Goal: Task Accomplishment & Management: Manage account settings

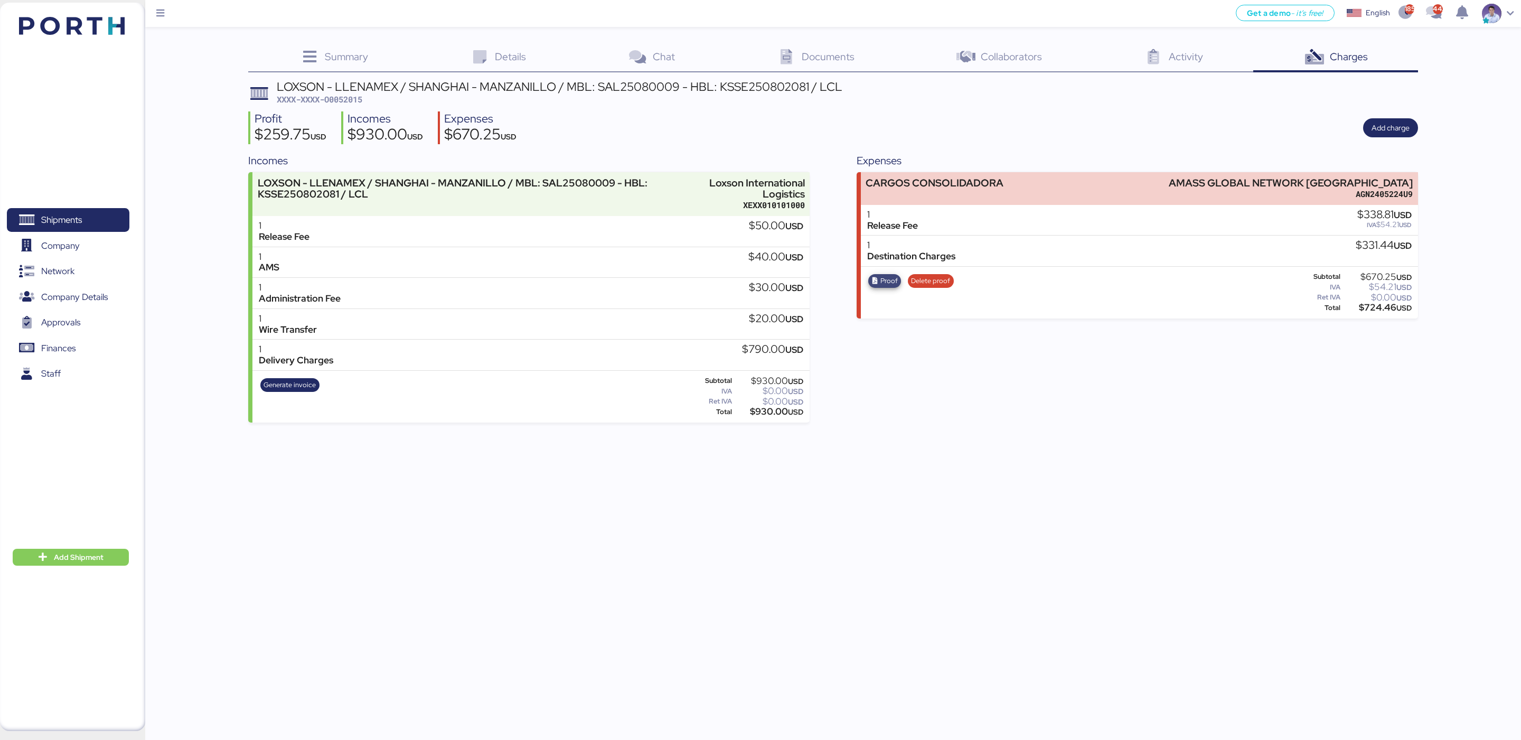
click at [884, 279] on span "Proof" at bounding box center [888, 281] width 17 height 12
copy div "AMASS GLOBAL NETWORK MEXICO"
drag, startPoint x: 1225, startPoint y: 180, endPoint x: 1421, endPoint y: 177, distance: 195.9
click at [1421, 177] on div "Summary 0 Details 0 Chat 0 Documents 0 Collaborators 0 Activity 0 Charges 0 LOX…" at bounding box center [760, 211] width 1521 height 422
click at [877, 283] on icon "button" at bounding box center [875, 281] width 7 height 7
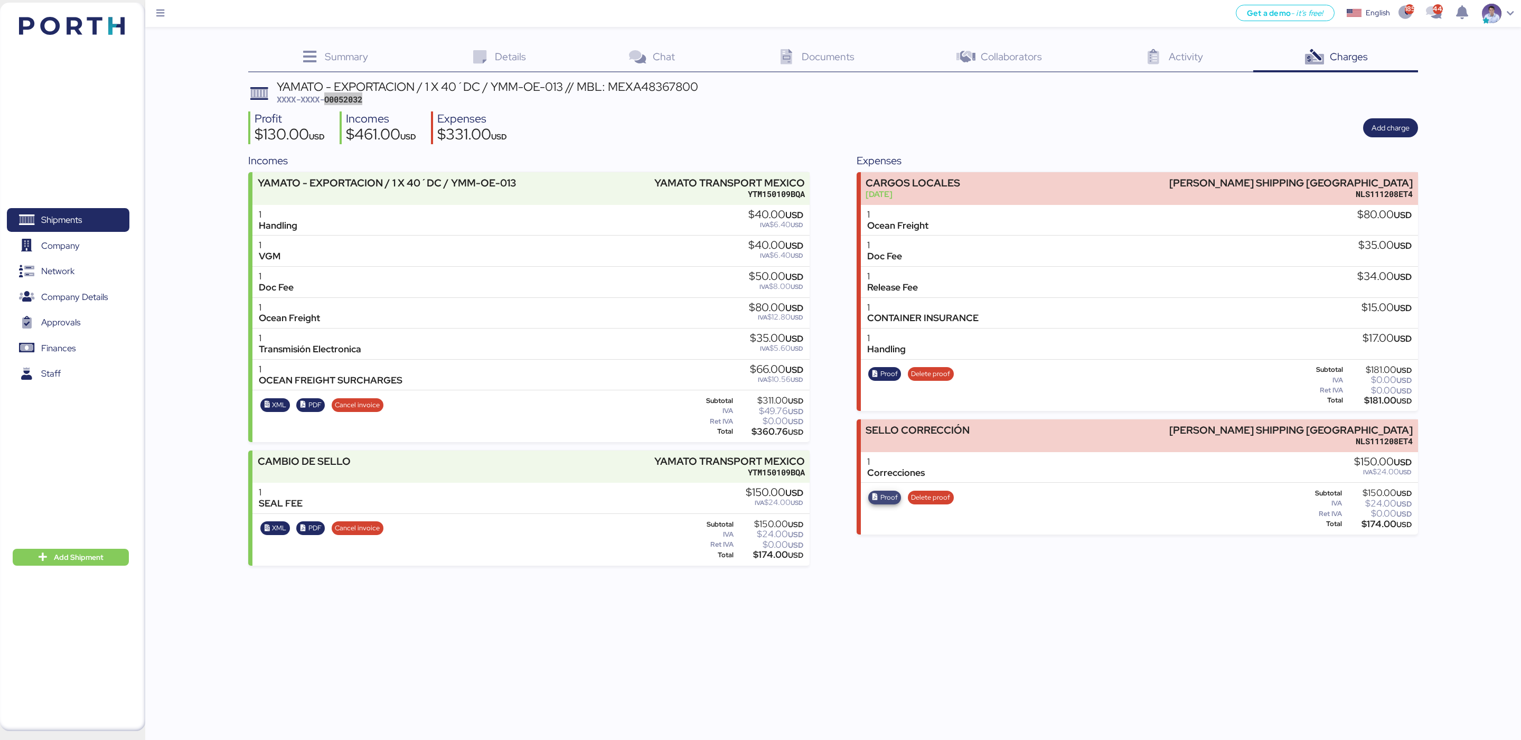
click at [881, 492] on span "Proof" at bounding box center [888, 498] width 17 height 12
click at [888, 498] on span "Proof" at bounding box center [888, 498] width 17 height 12
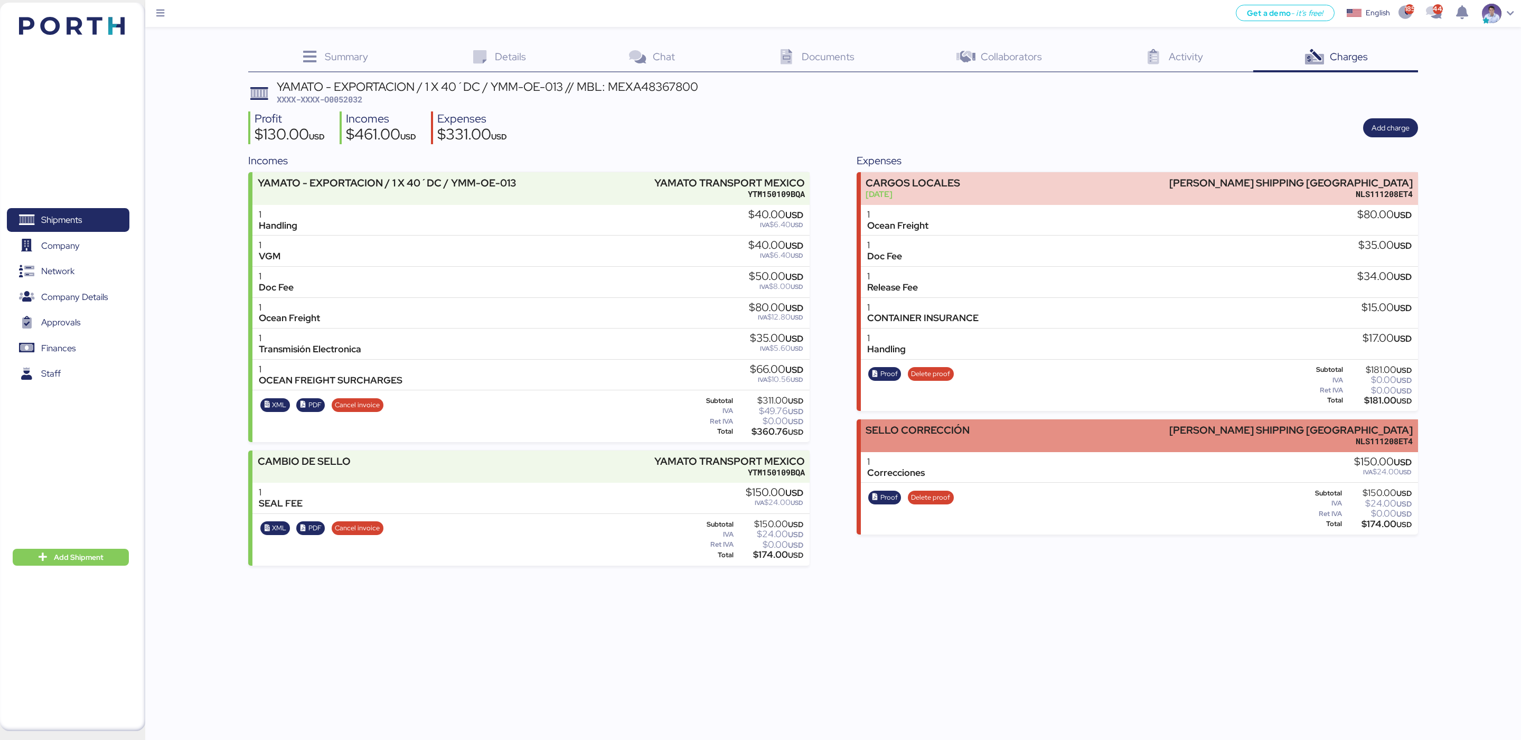
click at [1152, 433] on div "SELLO CORRECCIÓN NORTON LILLY SHIPPING MEXICO NLS111208ET4" at bounding box center [1139, 435] width 557 height 32
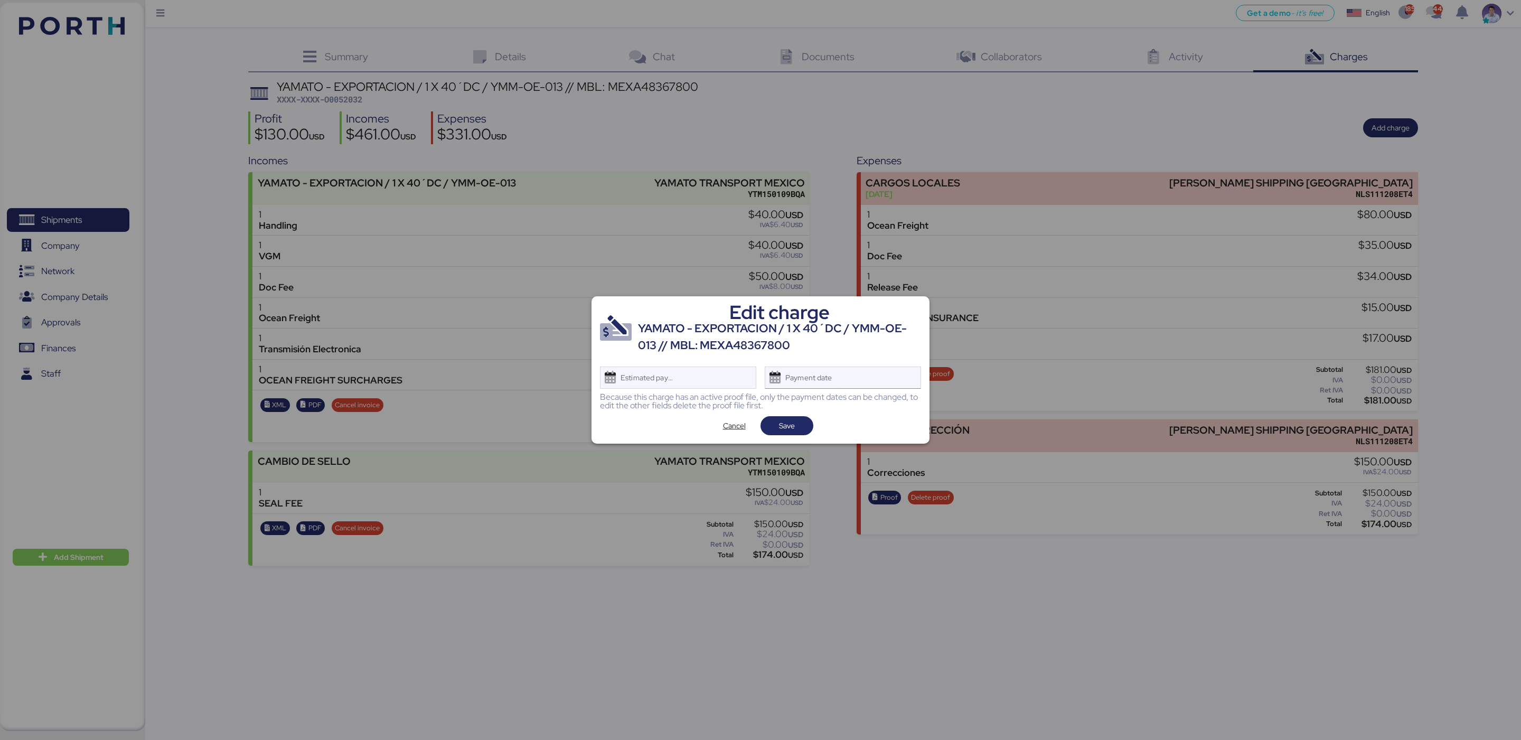
click at [873, 373] on div "Payment date" at bounding box center [843, 377] width 156 height 22
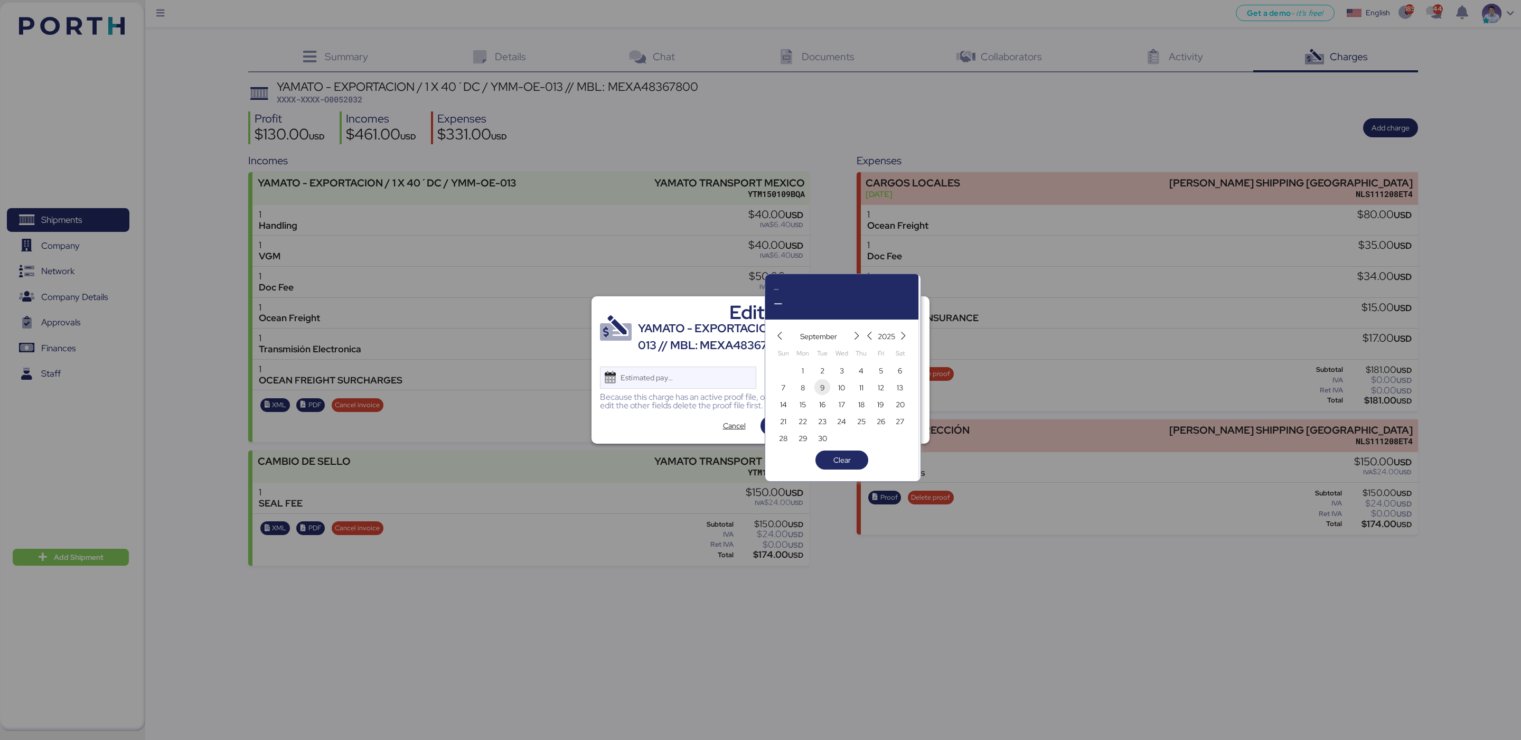
click at [820, 389] on span "9" at bounding box center [822, 387] width 5 height 13
type input "[DATE]"
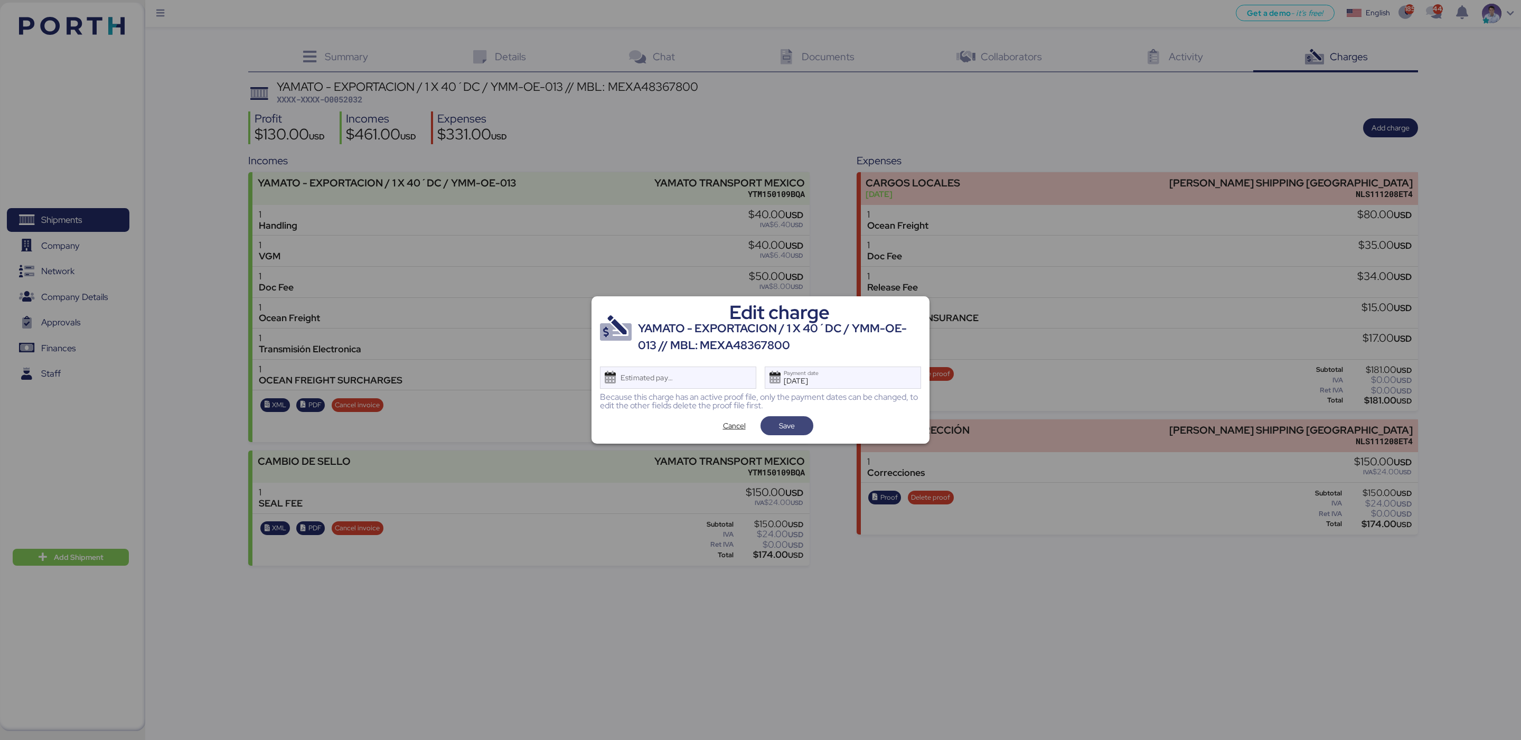
click at [800, 424] on span "Save" at bounding box center [787, 425] width 36 height 15
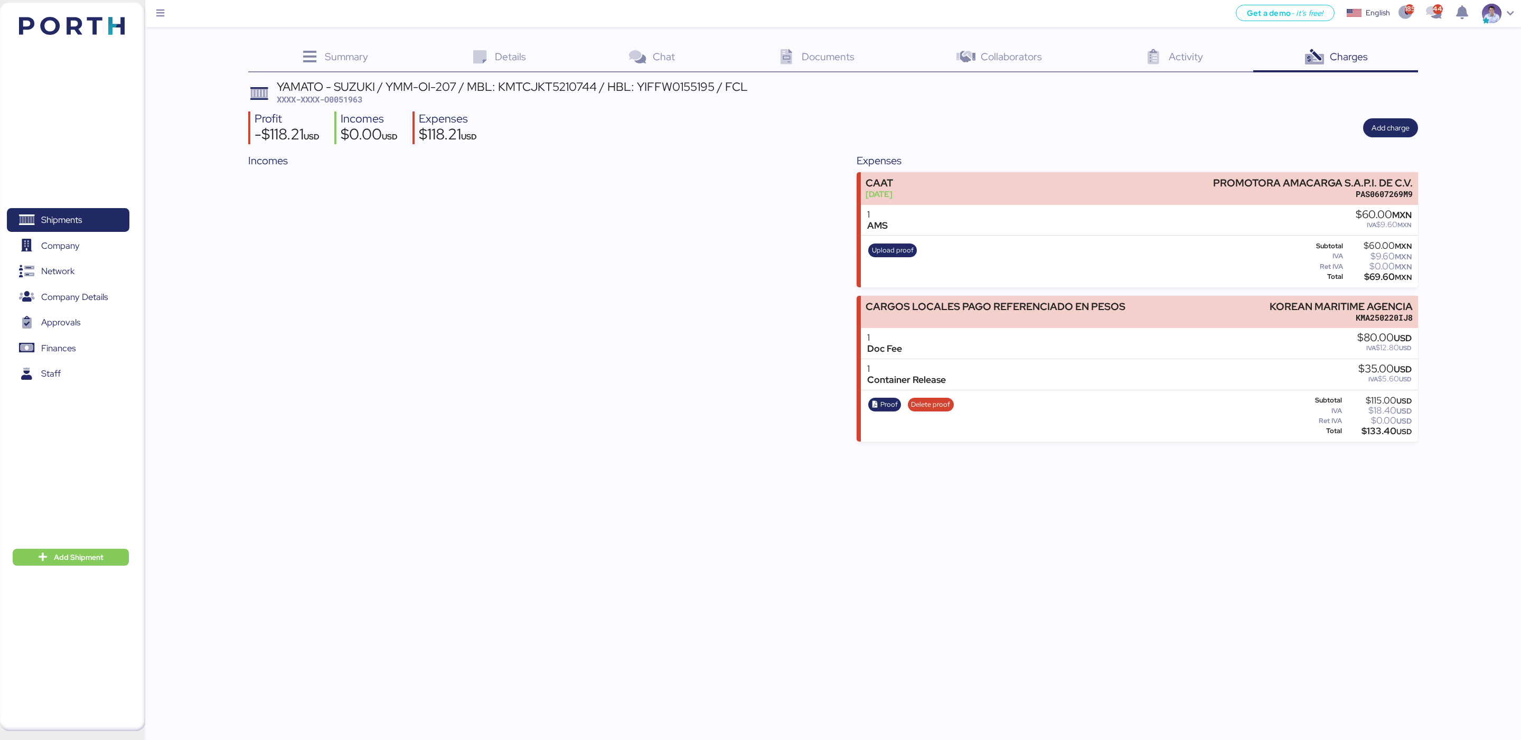
click at [635, 429] on div "Incomes" at bounding box center [528, 297] width 561 height 289
copy div "KOREAN MARITIME AGENCIA"
drag, startPoint x: 1266, startPoint y: 304, endPoint x: 1424, endPoint y: 298, distance: 158.5
click at [1424, 298] on div "Summary 0 Details 0 Chat 0 Documents 0 Collaborators 0 Activity 0 Charges 0 YAM…" at bounding box center [760, 220] width 1521 height 441
click at [109, 482] on div "Shipments 0 Company 0 Network 0 Company Details 0 Approvals 0 Finances 0 Staff 0" at bounding box center [68, 366] width 136 height 346
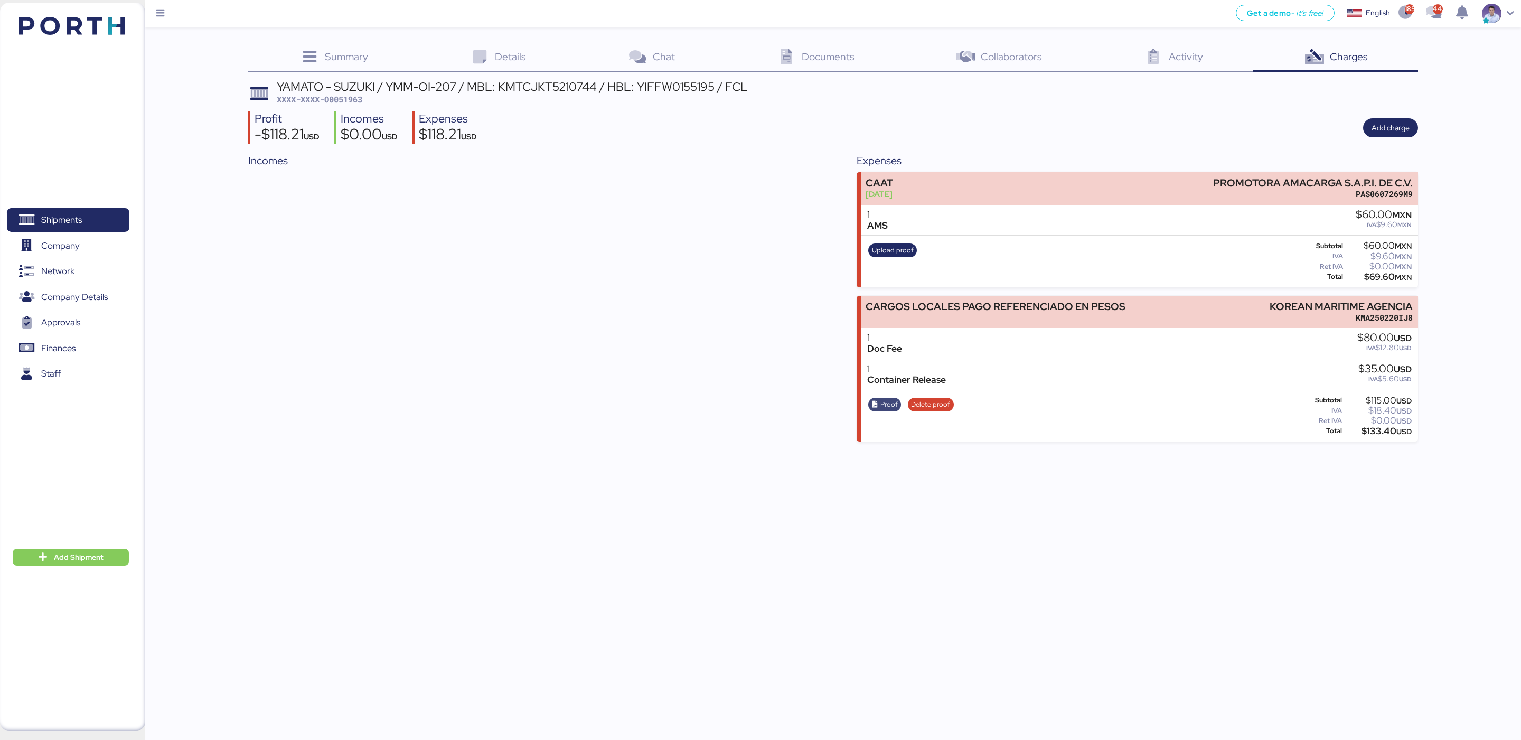
click at [895, 404] on span "Proof" at bounding box center [888, 405] width 17 height 12
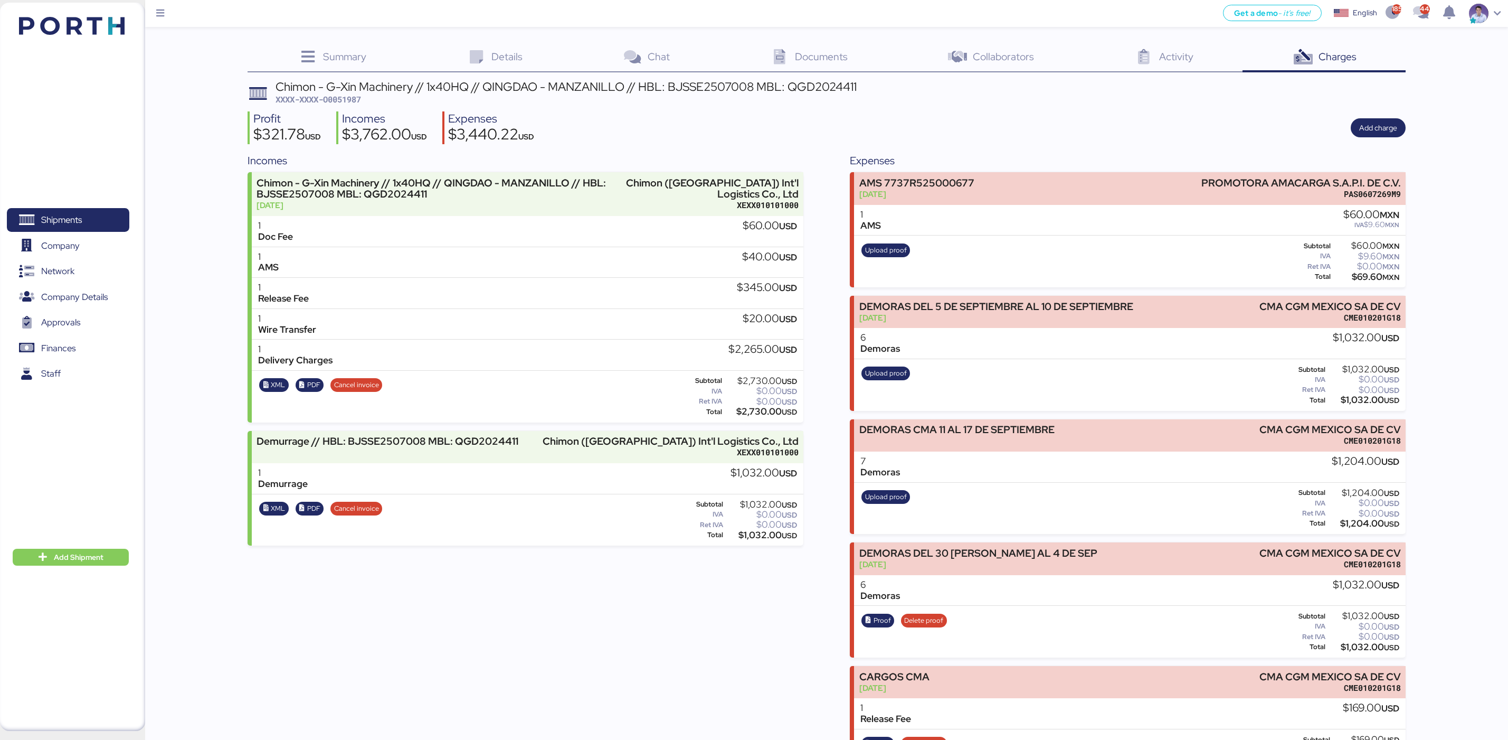
scroll to position [39, 0]
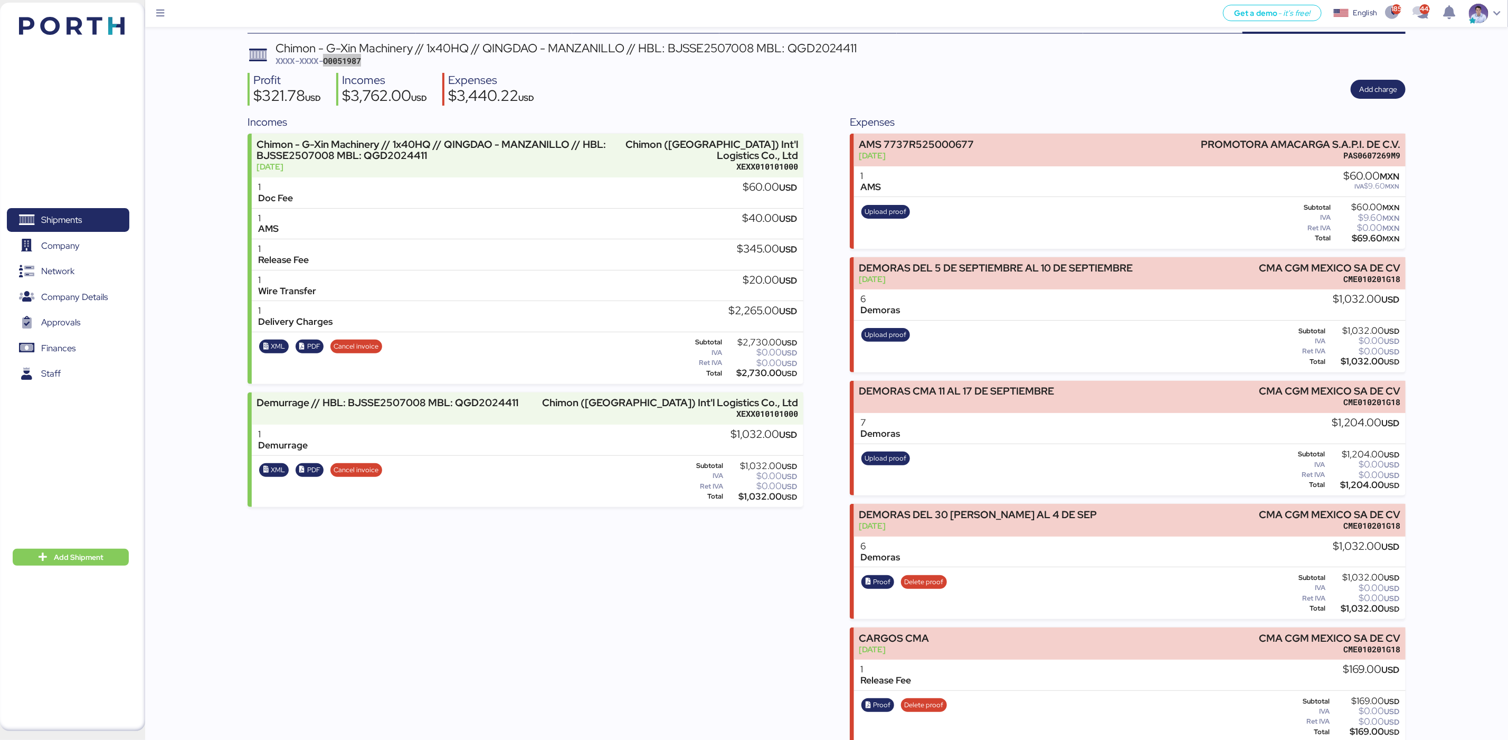
click at [339, 58] on span "XXXX-XXXX-O0051987" at bounding box center [319, 60] width 86 height 11
drag, startPoint x: 341, startPoint y: 58, endPoint x: 397, endPoint y: 67, distance: 56.1
click at [397, 67] on div "Chimon - G-Xin Machinery // 1x40HQ // QINGDAO - MANZANILLO // HBL: BJSSE2507008…" at bounding box center [827, 392] width 1159 height 700
click at [393, 60] on div "Chimon - G-Xin Machinery // 1x40HQ // QINGDAO - MANZANILLO // HBL: BJSSE2507008…" at bounding box center [566, 54] width 581 height 25
drag, startPoint x: 372, startPoint y: 60, endPoint x: 341, endPoint y: 59, distance: 31.2
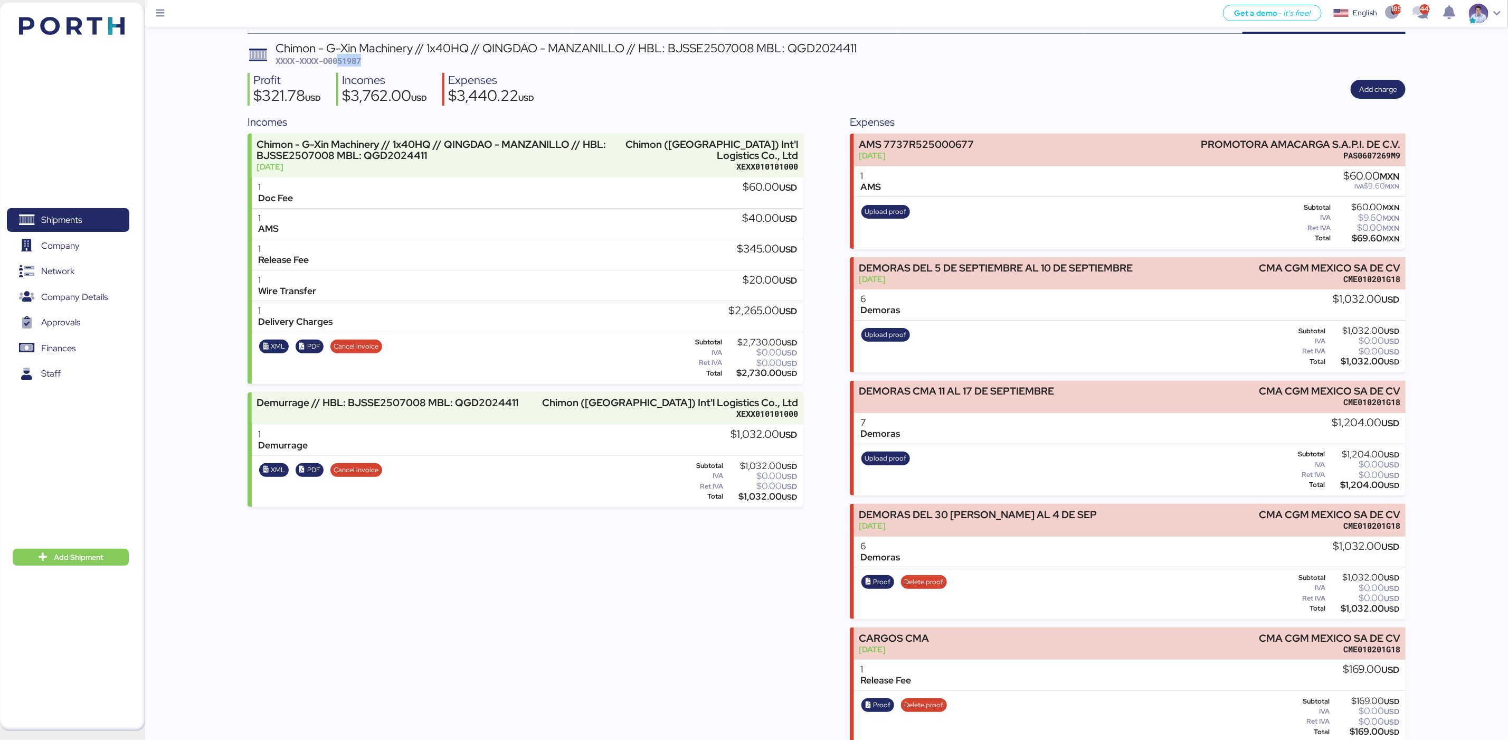
click at [341, 59] on div "Chimon - G-Xin Machinery // 1x40HQ // QINGDAO - MANZANILLO // HBL: BJSSE2507008…" at bounding box center [566, 54] width 581 height 25
copy span "51987"
click at [358, 62] on span "XXXX-XXXX-O0051987" at bounding box center [319, 60] width 86 height 11
drag, startPoint x: 339, startPoint y: 62, endPoint x: 389, endPoint y: 60, distance: 49.7
click at [389, 60] on div "Chimon - G-Xin Machinery // 1x40HQ // QINGDAO - MANZANILLO // HBL: BJSSE2507008…" at bounding box center [566, 54] width 581 height 25
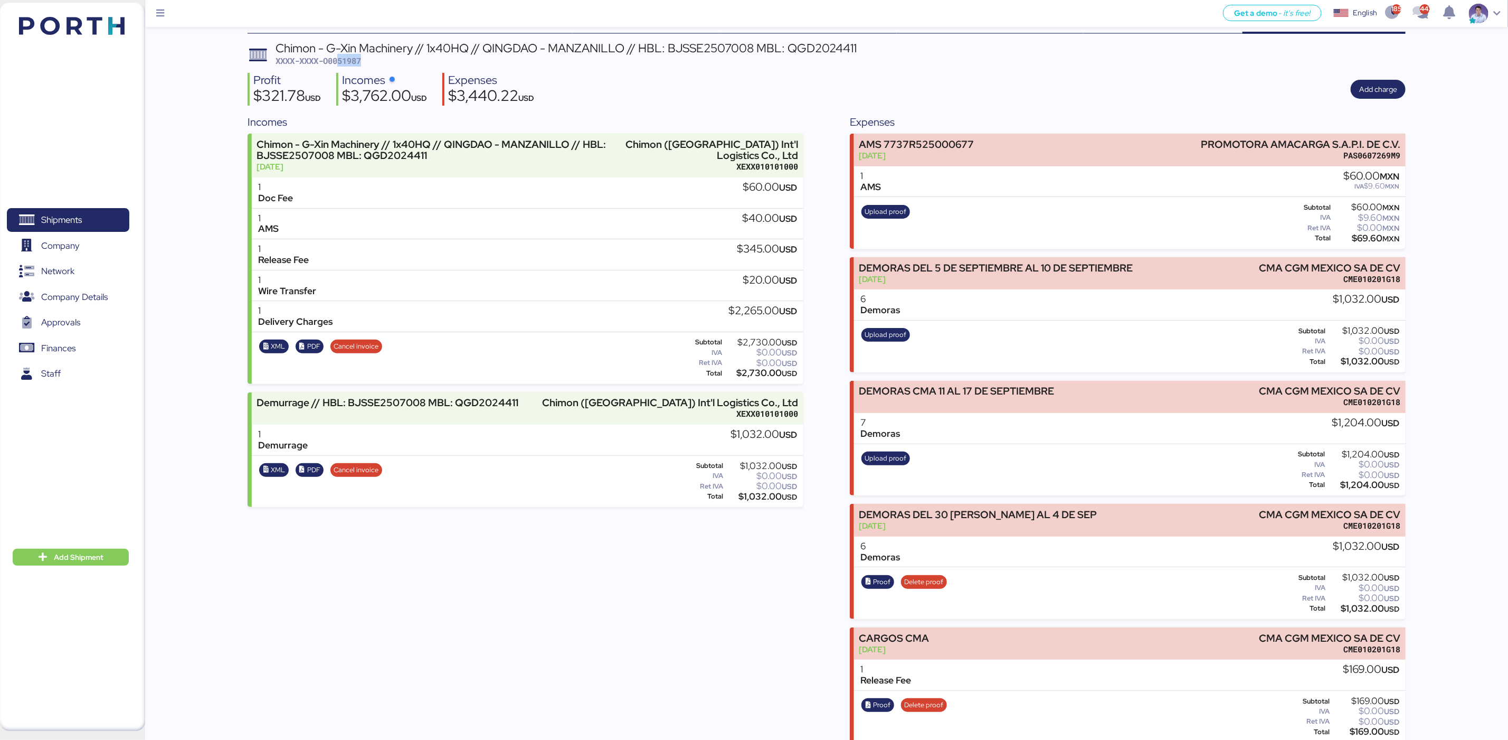
copy span "51987"
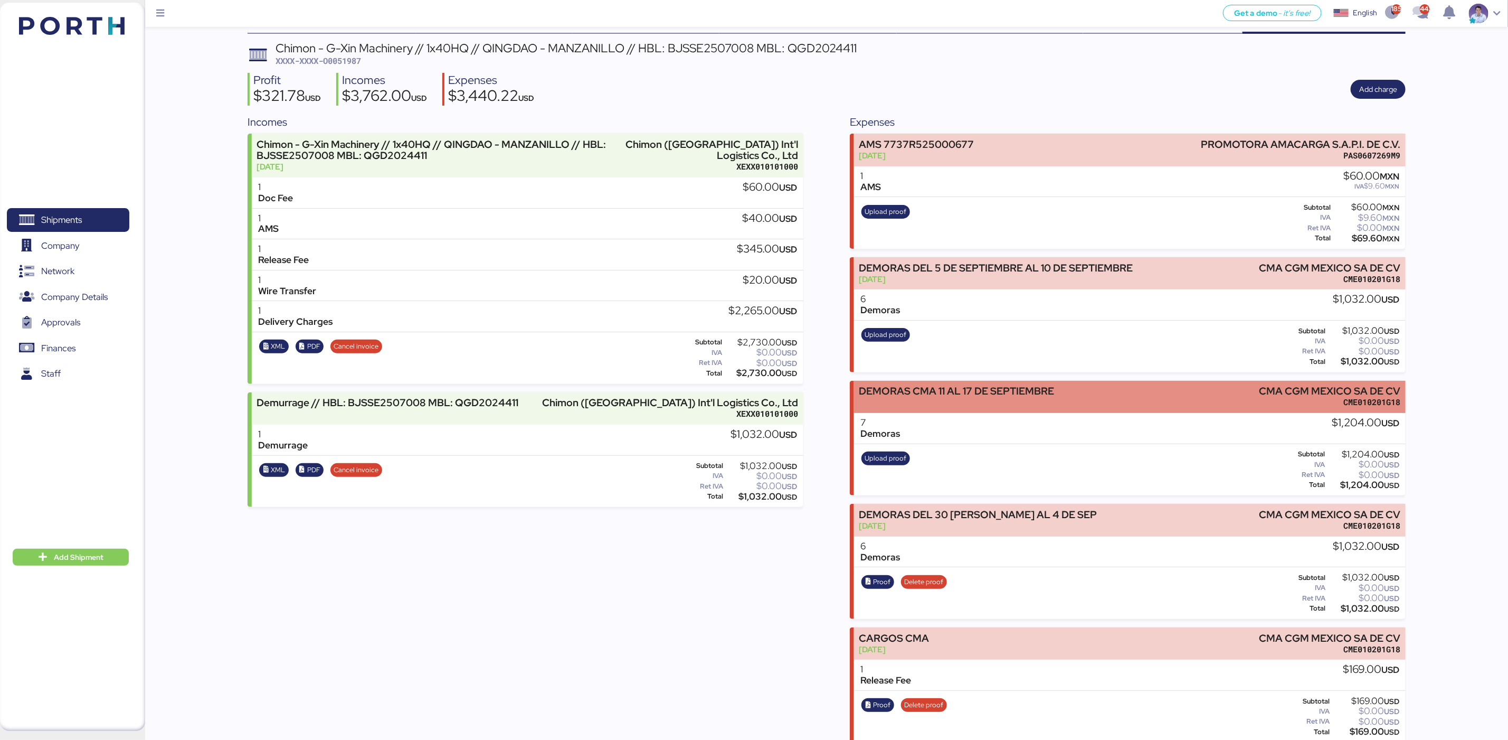
click at [1031, 397] on div "DEMORAS CMA 11 AL 17 DE SEPTIEMBRE" at bounding box center [957, 396] width 195 height 22
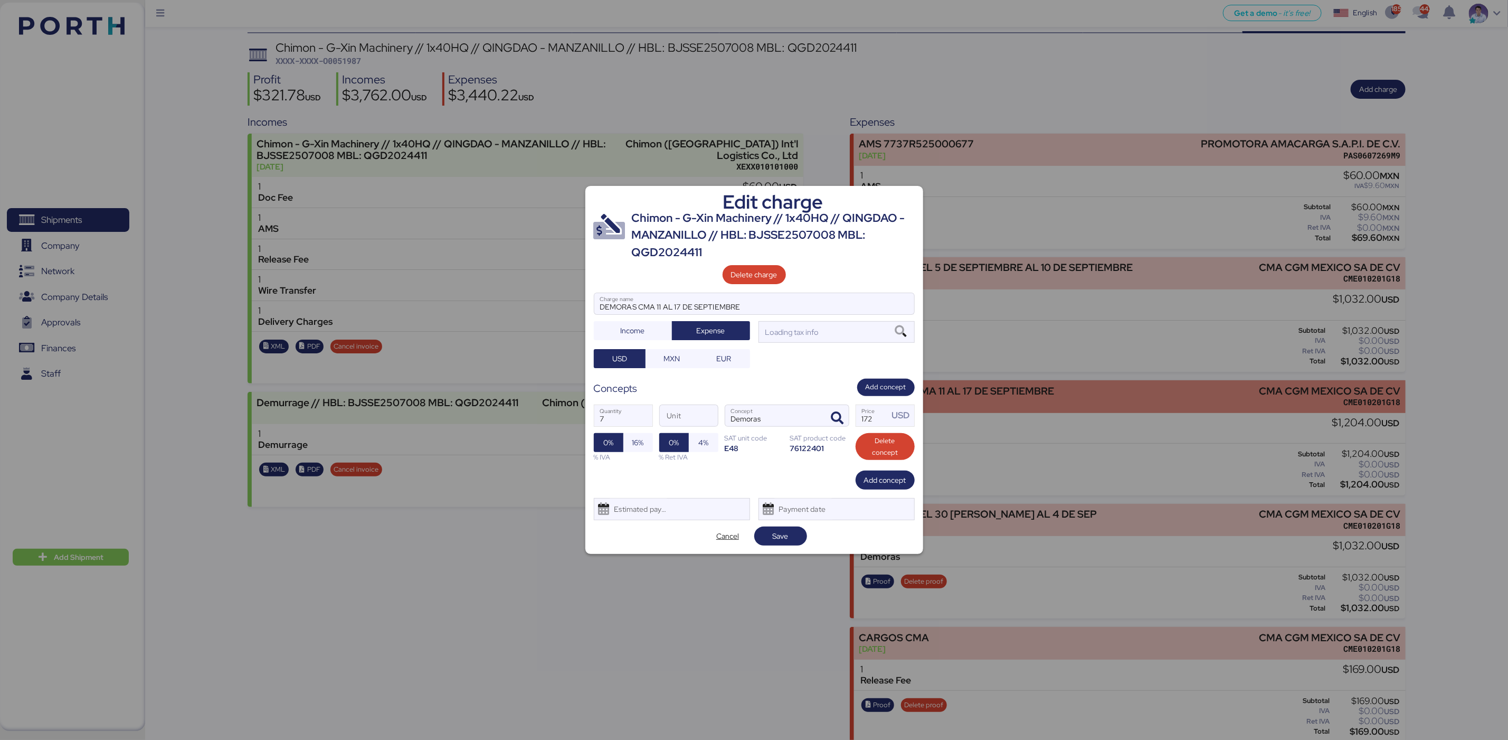
scroll to position [0, 0]
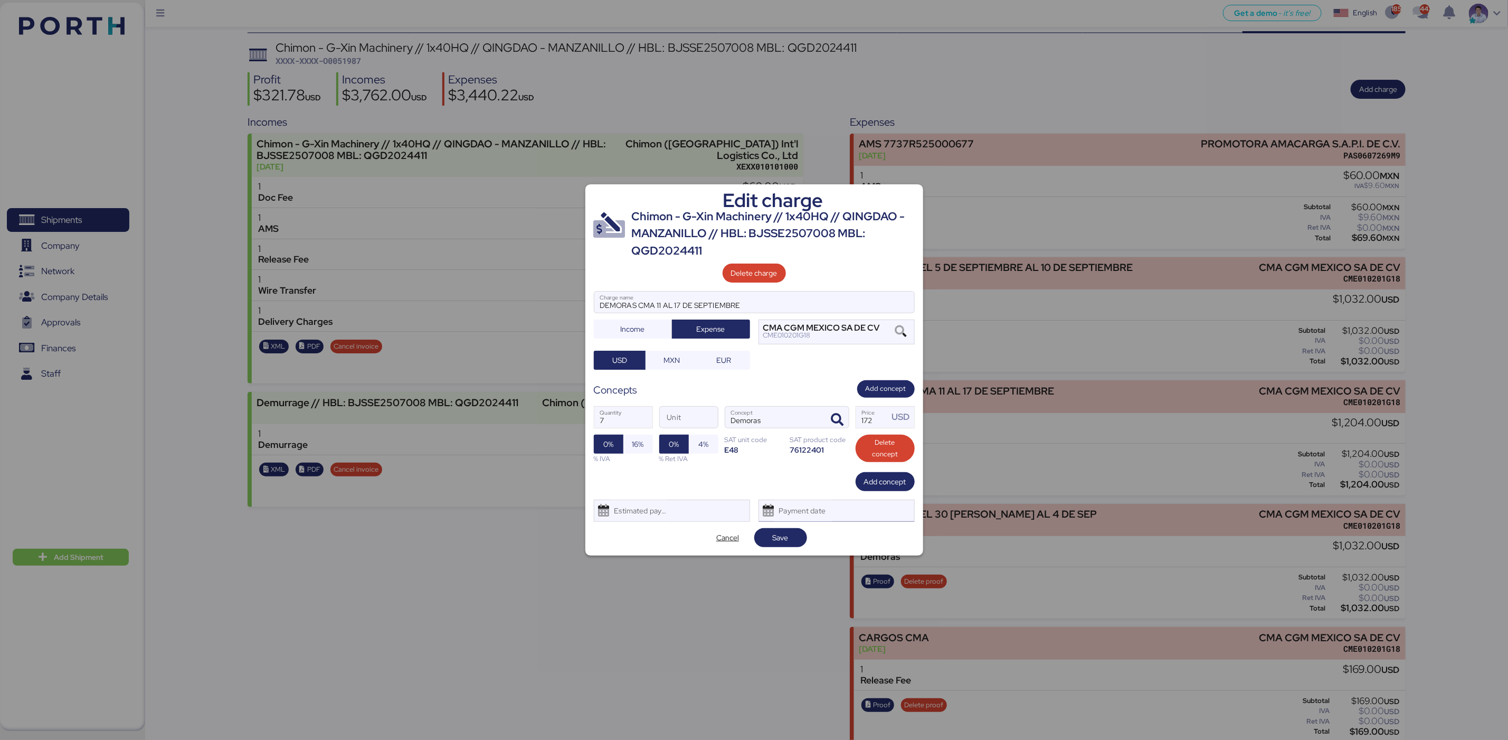
click at [845, 510] on div "Payment date" at bounding box center [837, 510] width 156 height 22
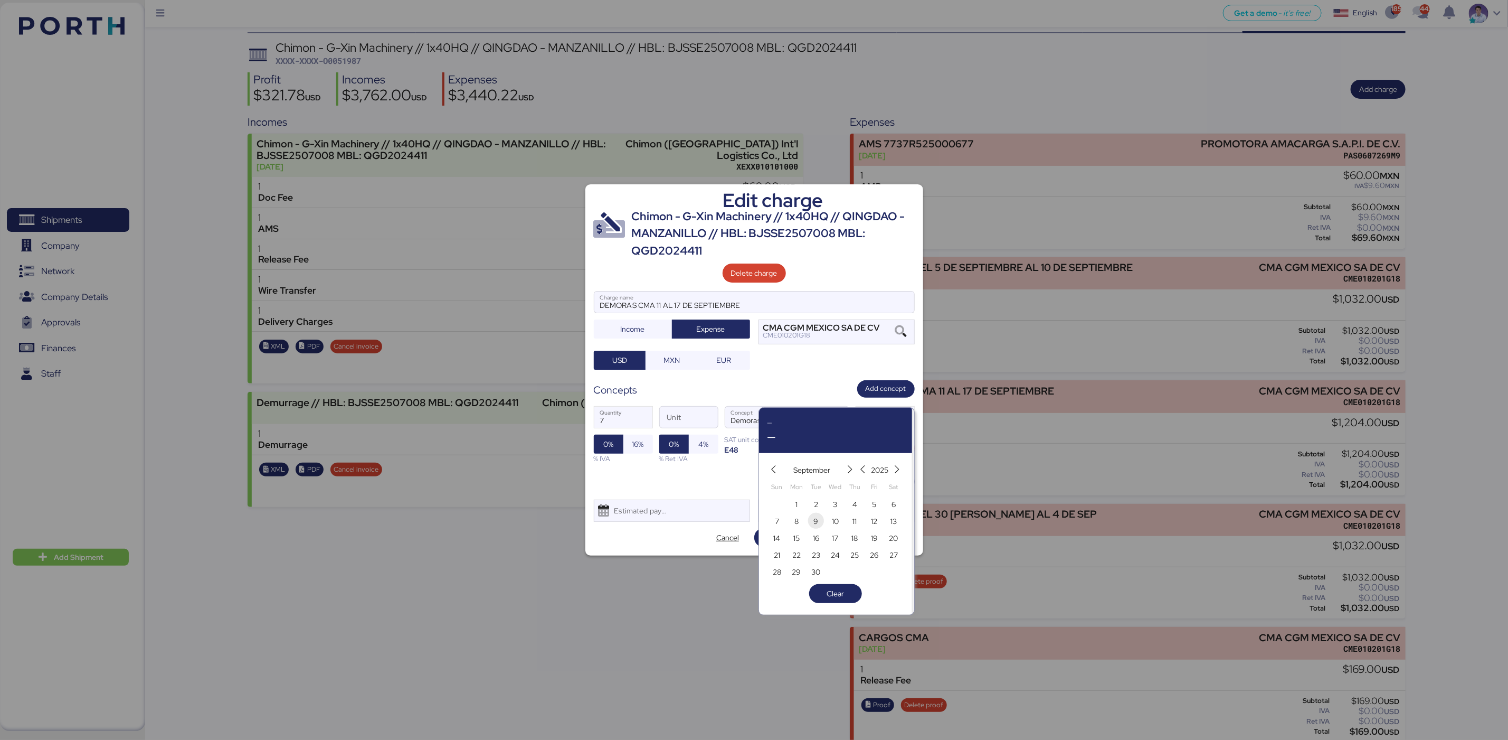
click at [814, 524] on span "9" at bounding box center [816, 521] width 5 height 13
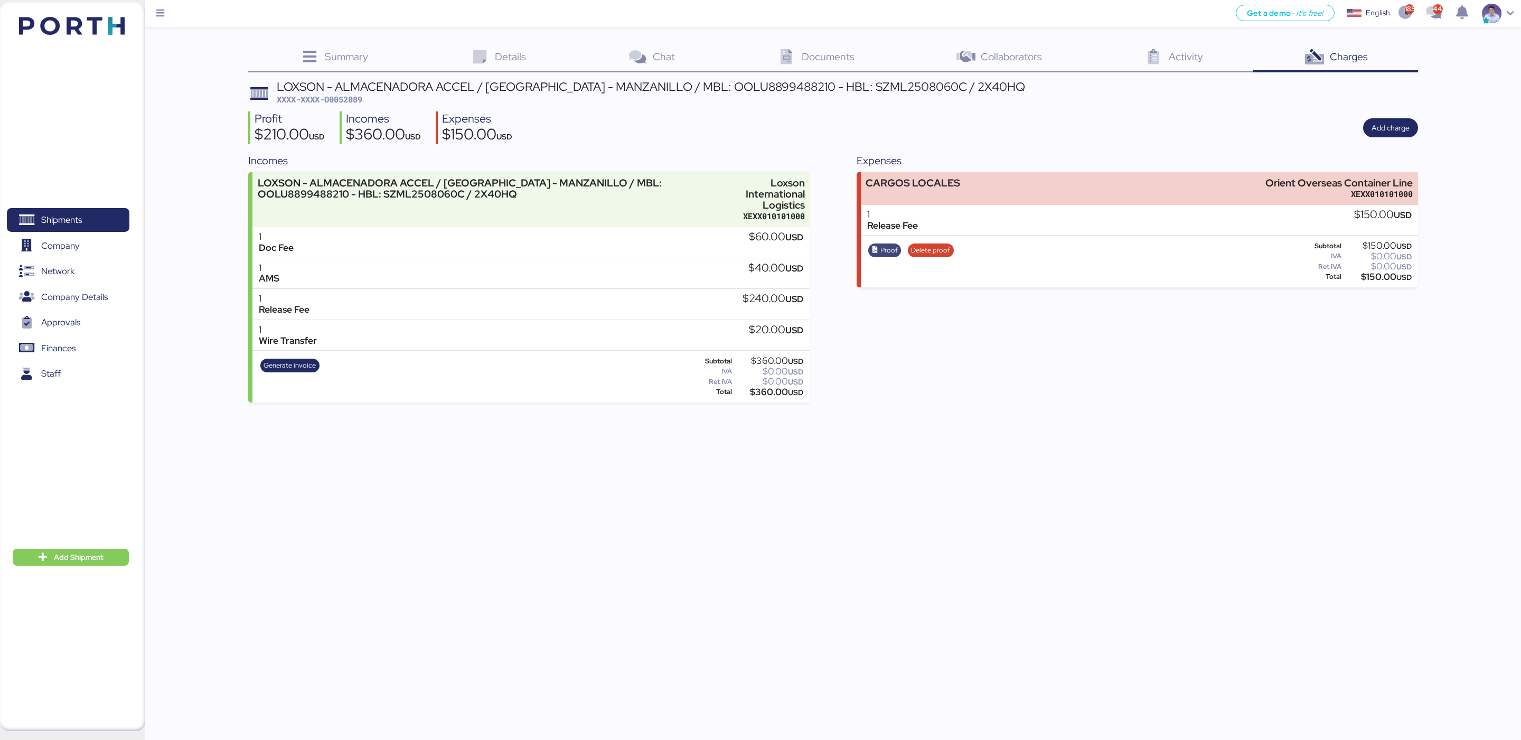
click at [893, 251] on span "Proof" at bounding box center [888, 250] width 17 height 12
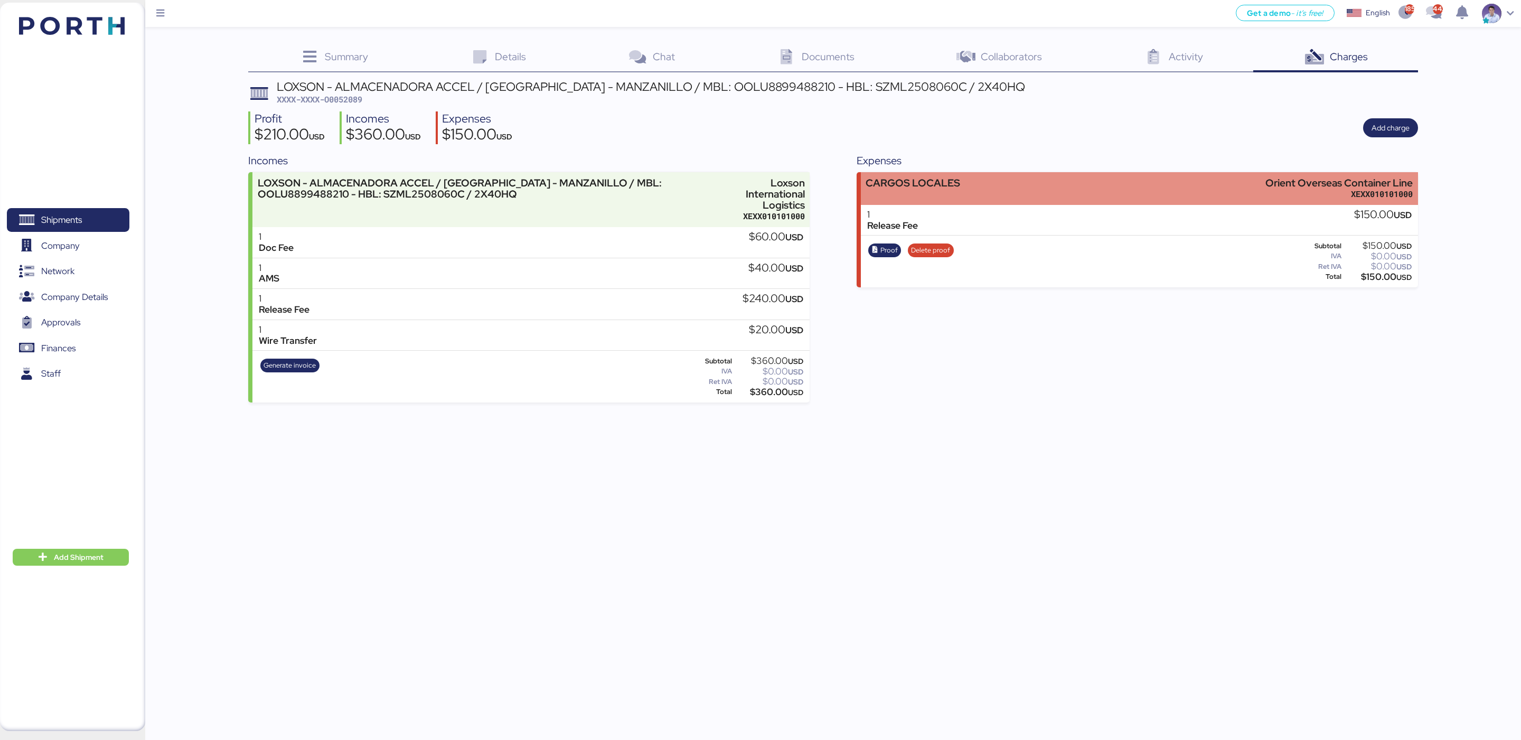
click at [1014, 175] on div "CARGOS LOCALES Orient Overseas Container Line XEXX010101000" at bounding box center [1139, 188] width 557 height 32
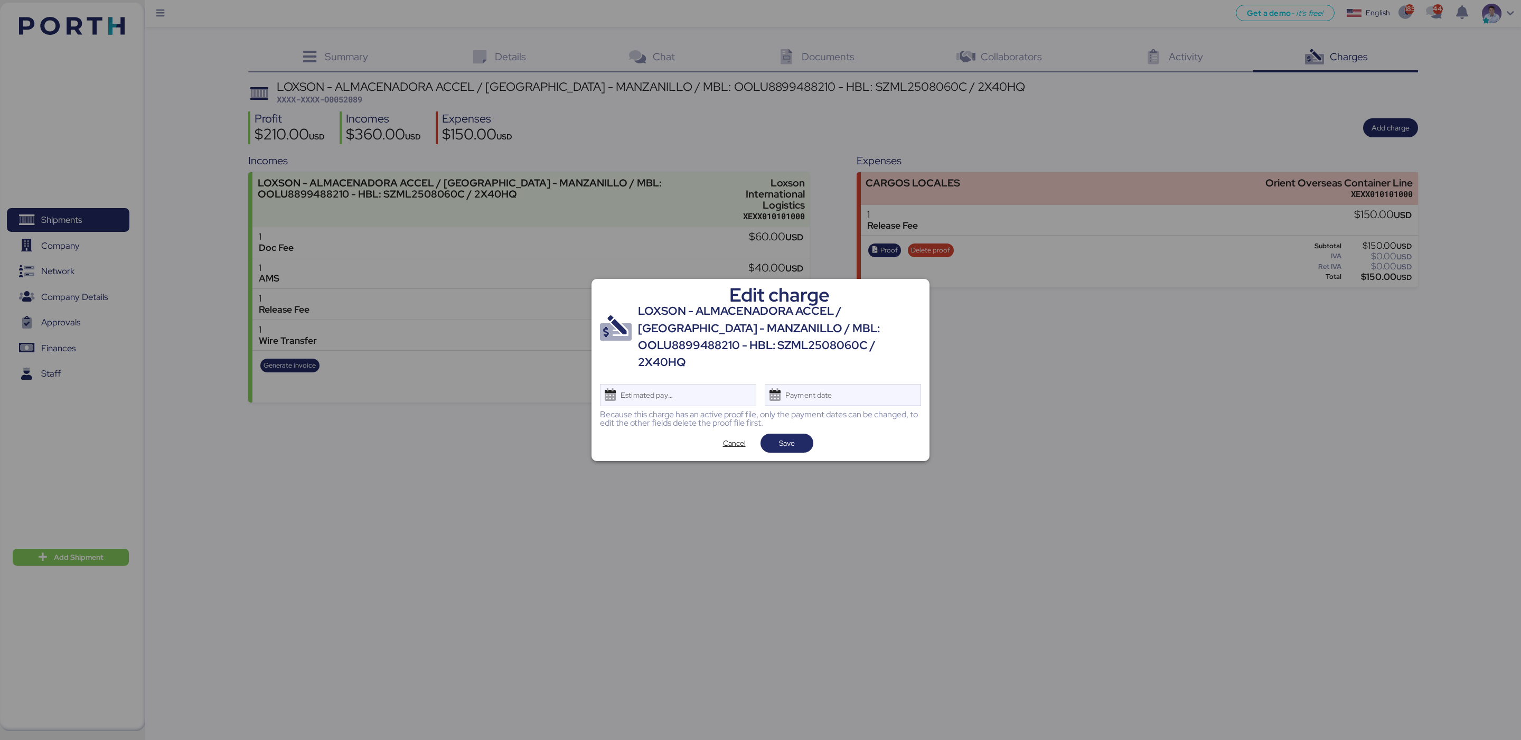
click at [871, 390] on div "Payment date" at bounding box center [843, 395] width 156 height 22
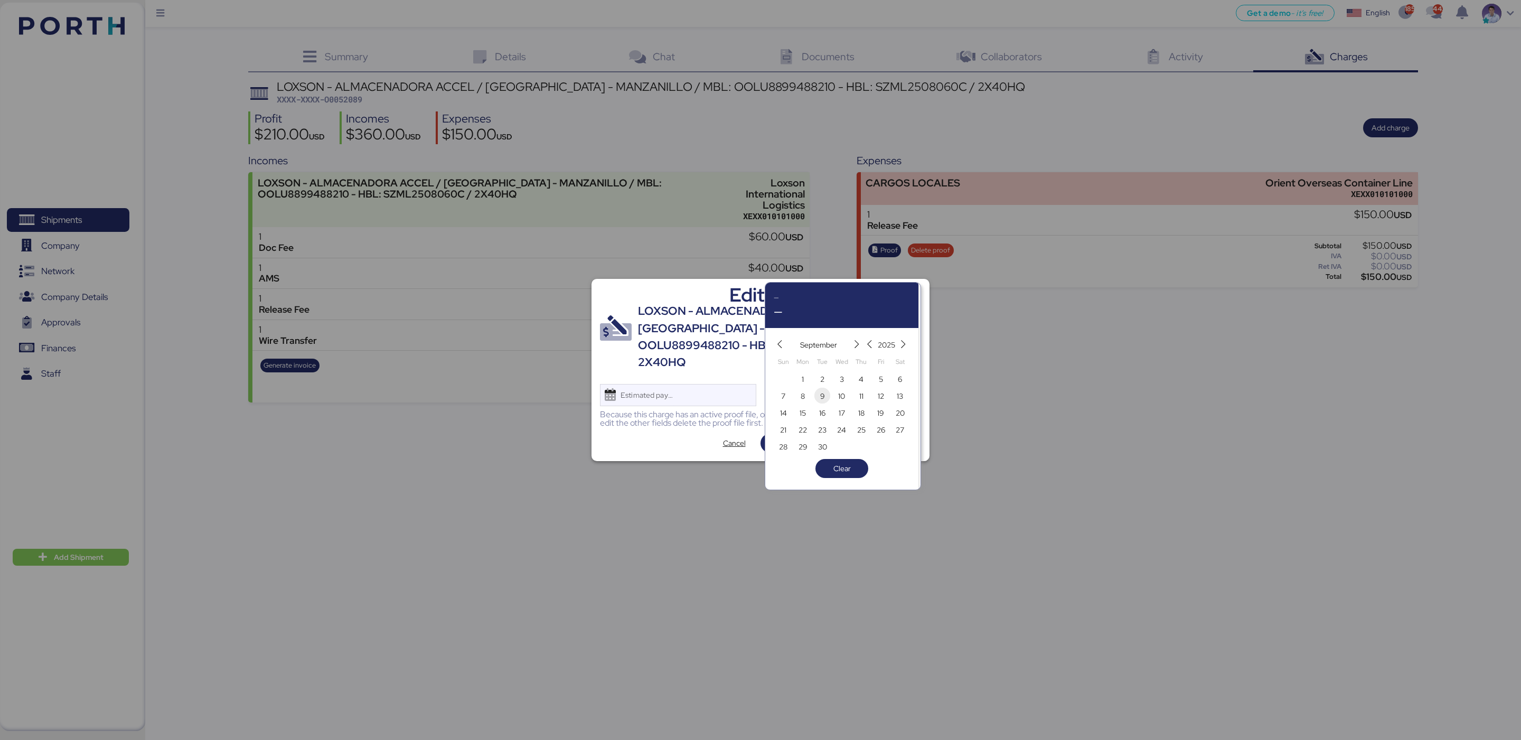
click at [819, 397] on span "9" at bounding box center [822, 396] width 12 height 13
type input "[DATE]"
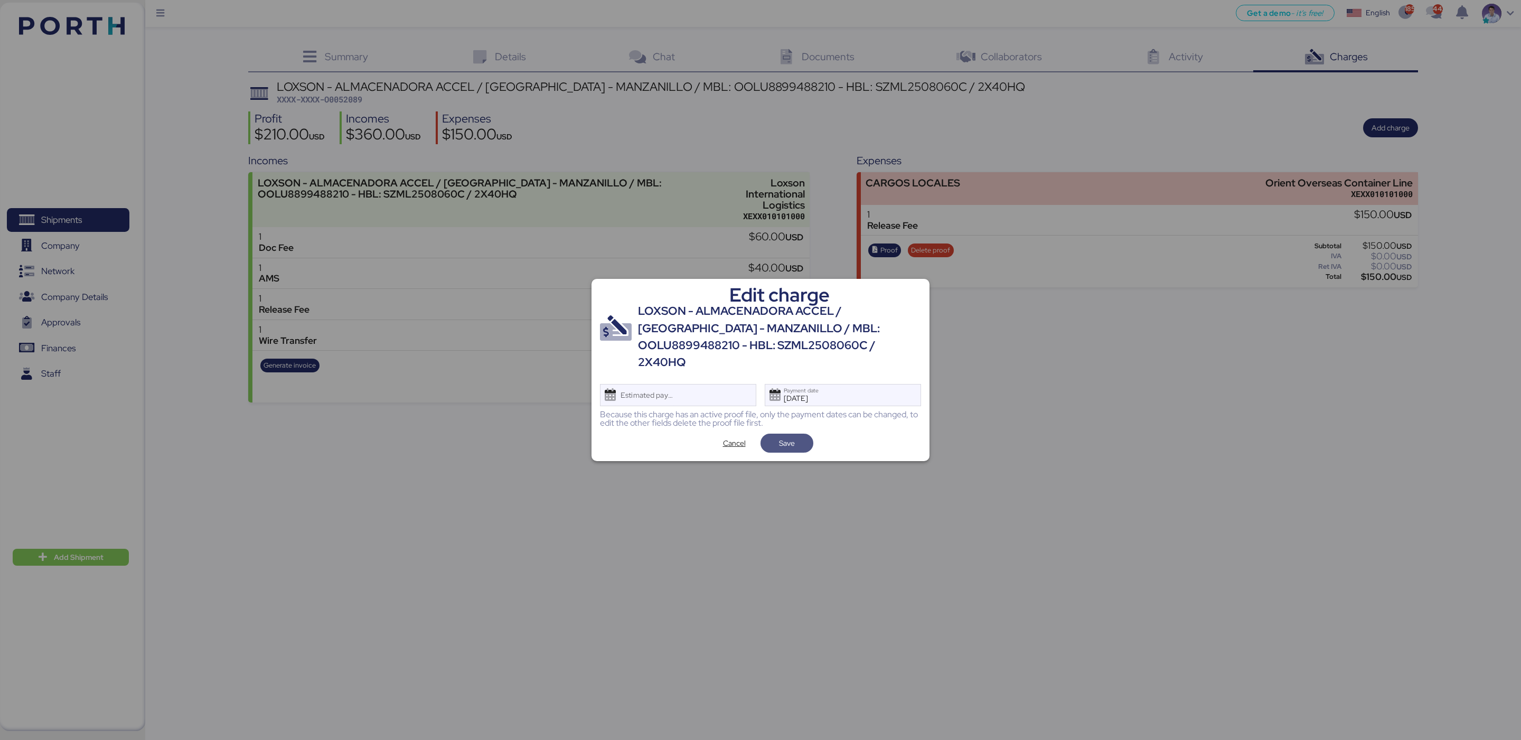
click at [799, 436] on span "Save" at bounding box center [787, 443] width 36 height 15
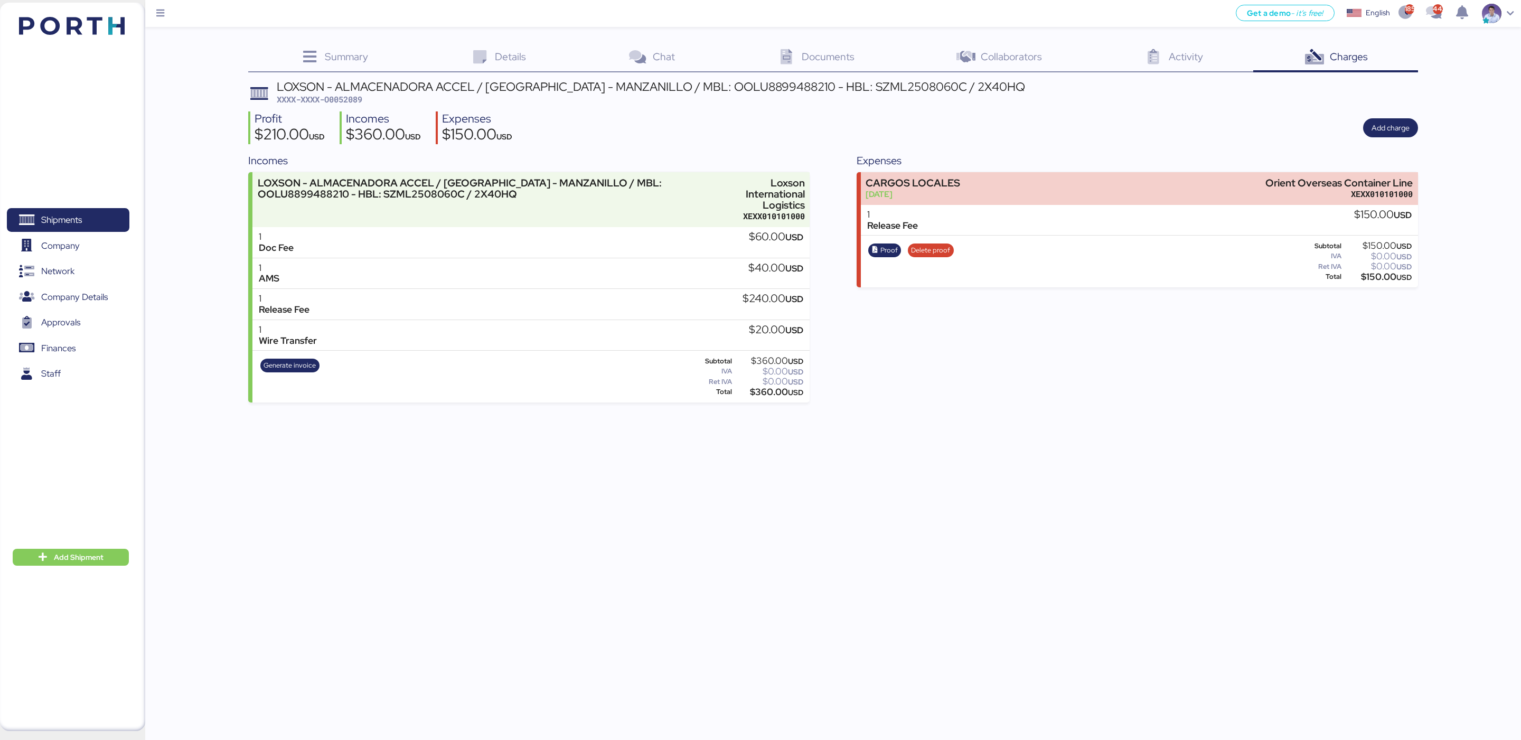
click at [340, 96] on span "XXXX-XXXX-O0052089" at bounding box center [320, 99] width 86 height 11
copy span "O0052089"
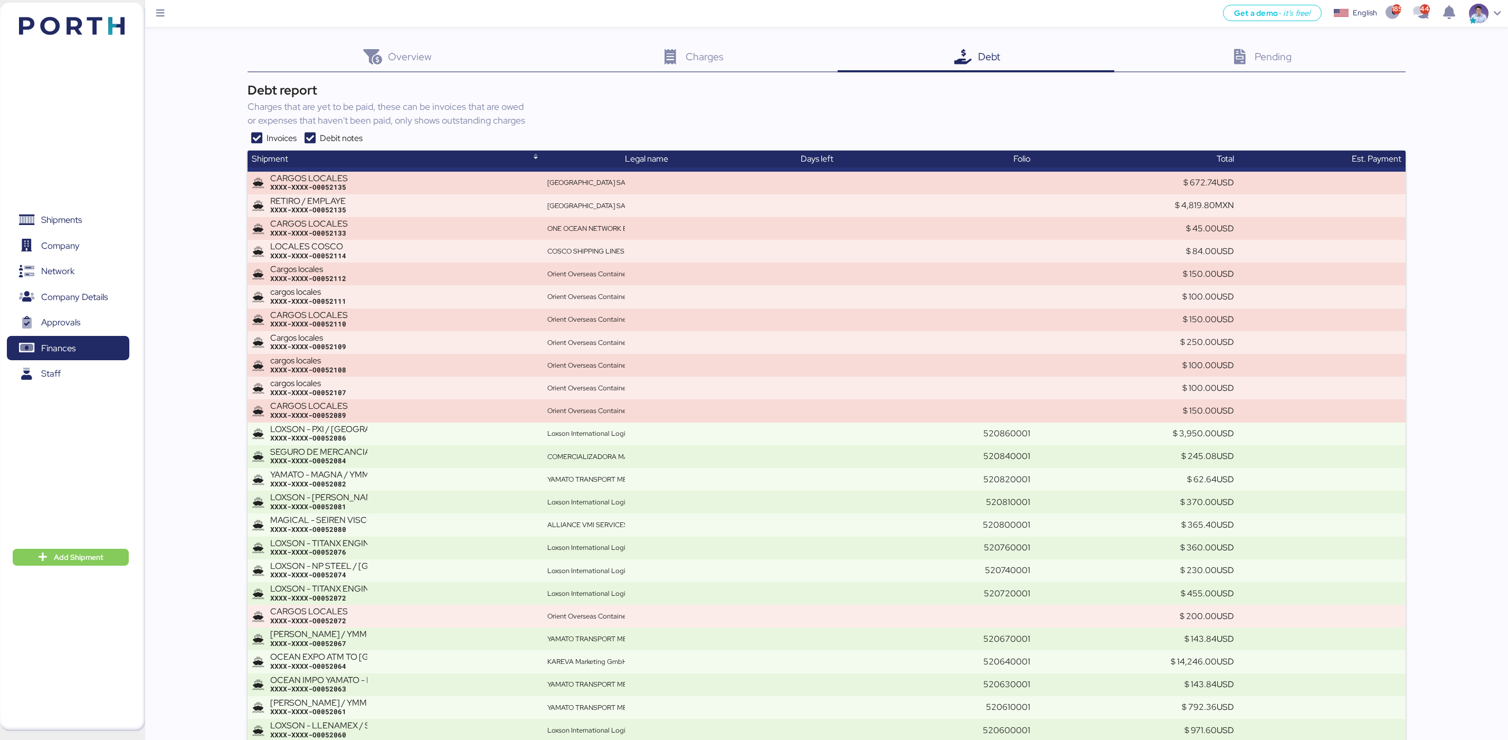
scroll to position [2164, 0]
